Goal: Information Seeking & Learning: Learn about a topic

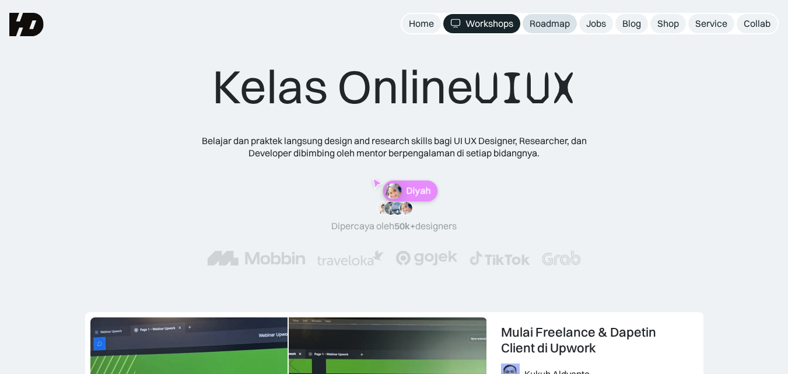
click at [542, 22] on div "Roadmap" at bounding box center [549, 23] width 40 height 12
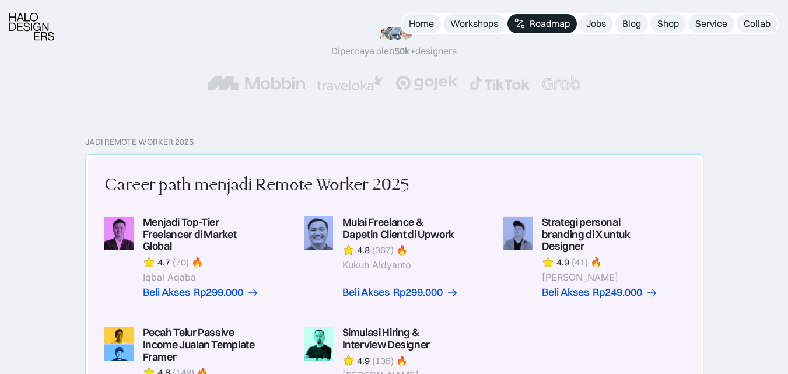
scroll to position [233, 0]
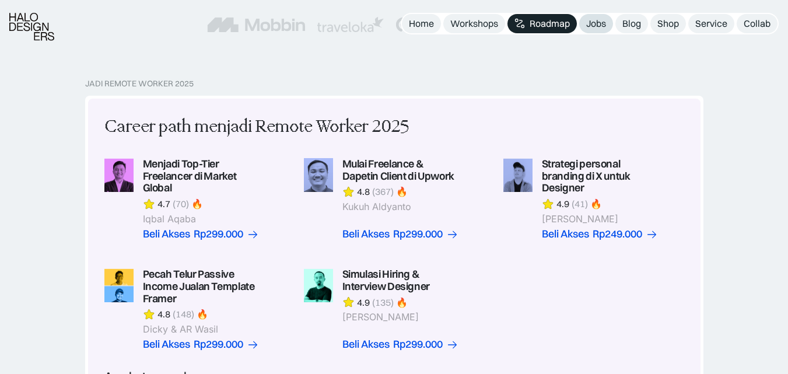
click at [591, 19] on div "Jobs" at bounding box center [596, 23] width 20 height 12
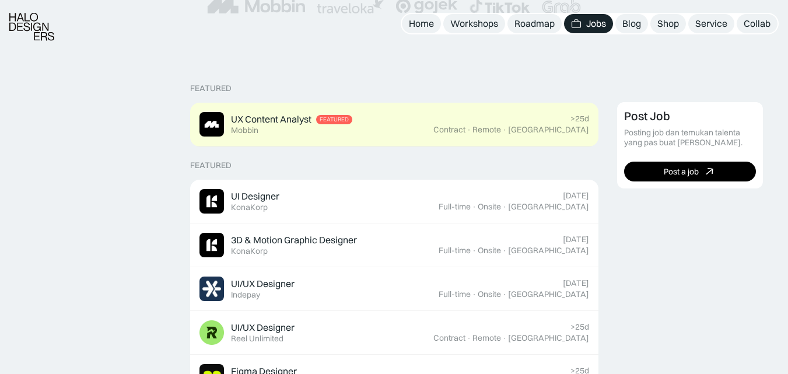
scroll to position [291, 0]
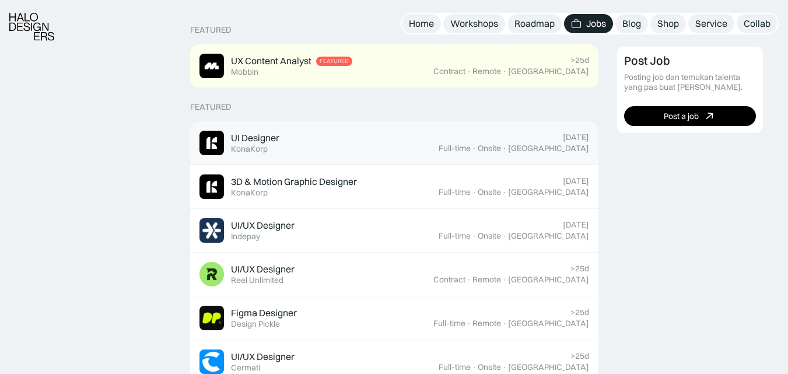
click at [295, 138] on div "UI Designer Featured KonaKorp" at bounding box center [318, 143] width 239 height 24
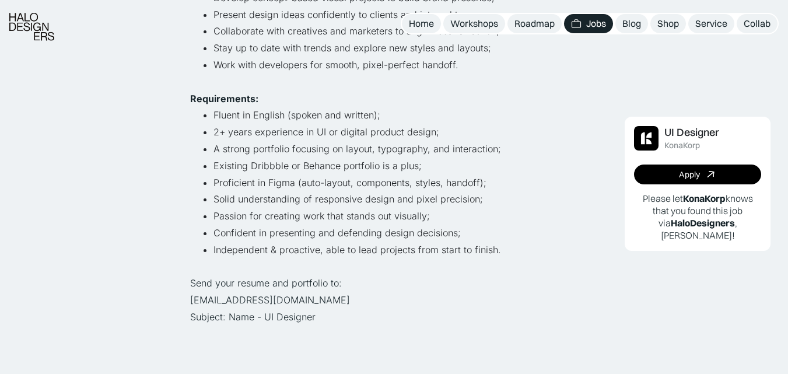
scroll to position [408, 0]
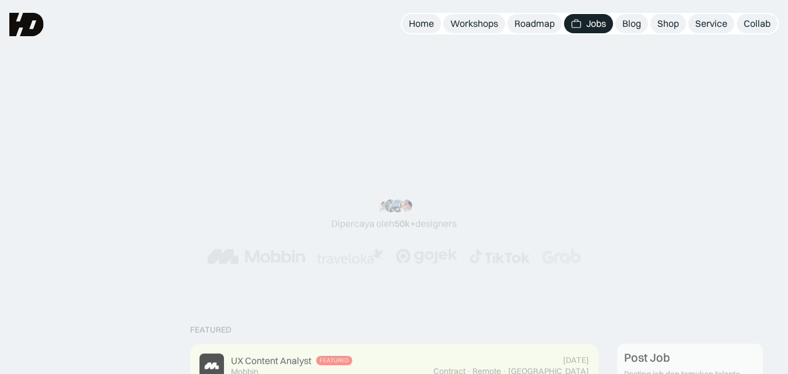
scroll to position [403, 0]
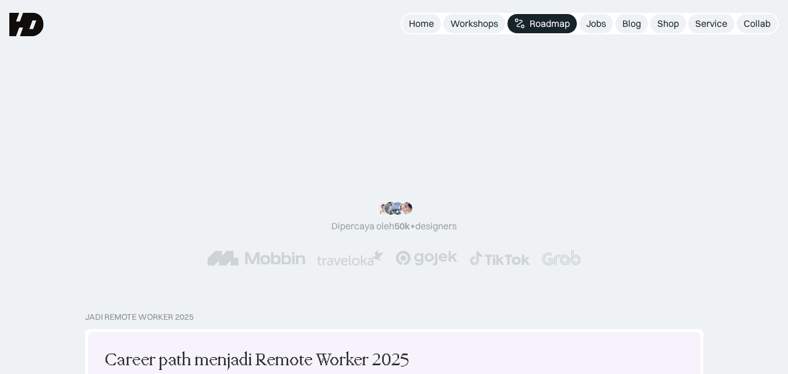
scroll to position [233, 0]
